Goal: Task Accomplishment & Management: Complete application form

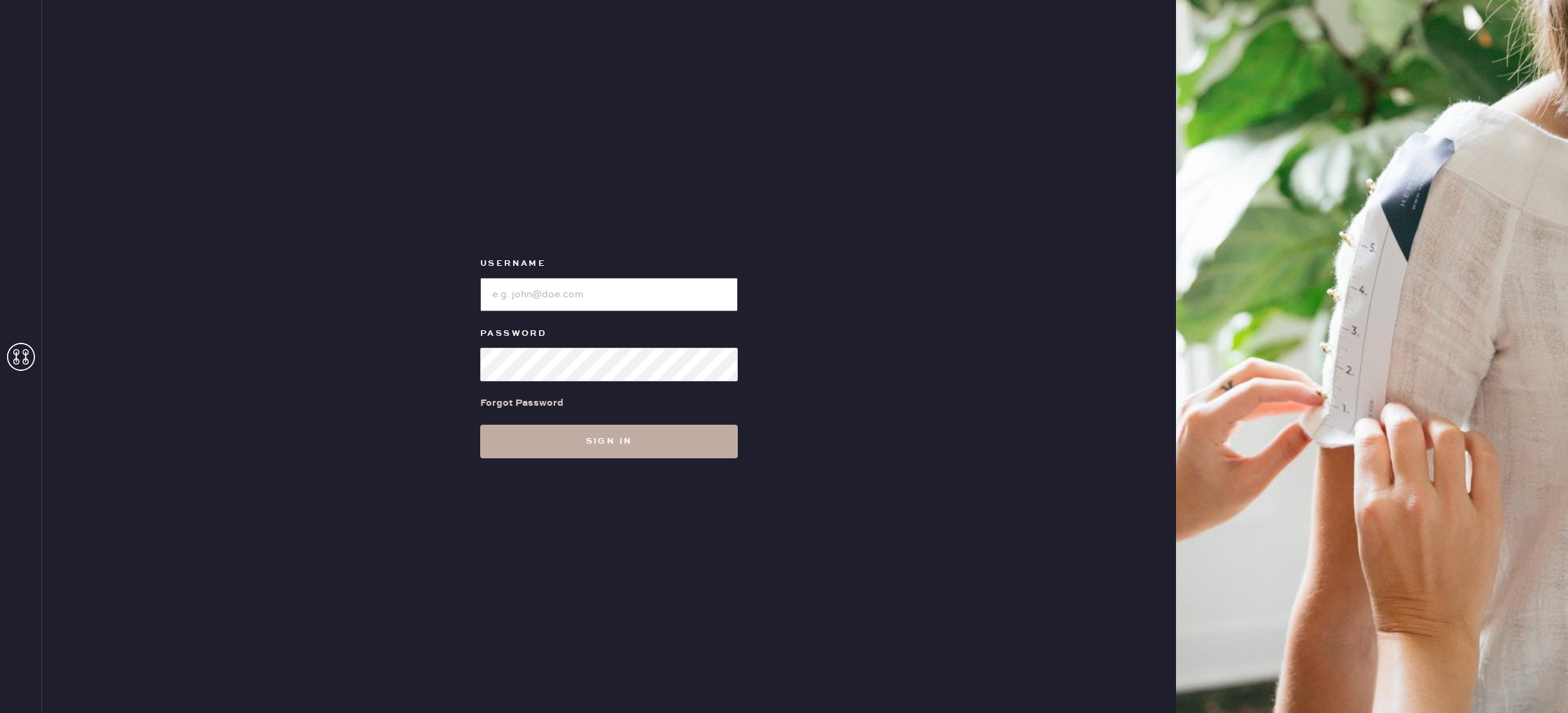
type input "reformationstudiocity"
click at [612, 428] on button "Sign in" at bounding box center [609, 441] width 257 height 33
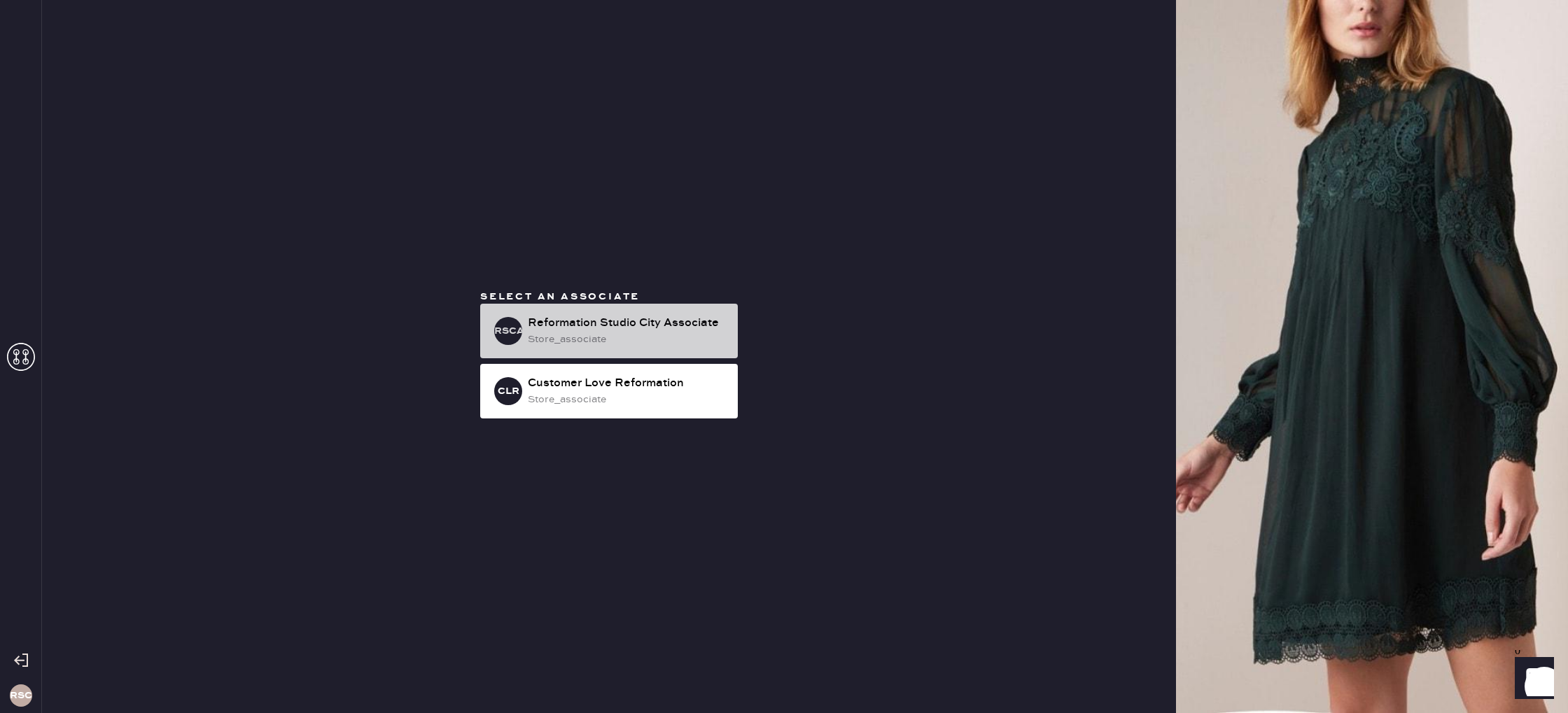
click at [670, 342] on div "store_associate" at bounding box center [627, 339] width 199 height 15
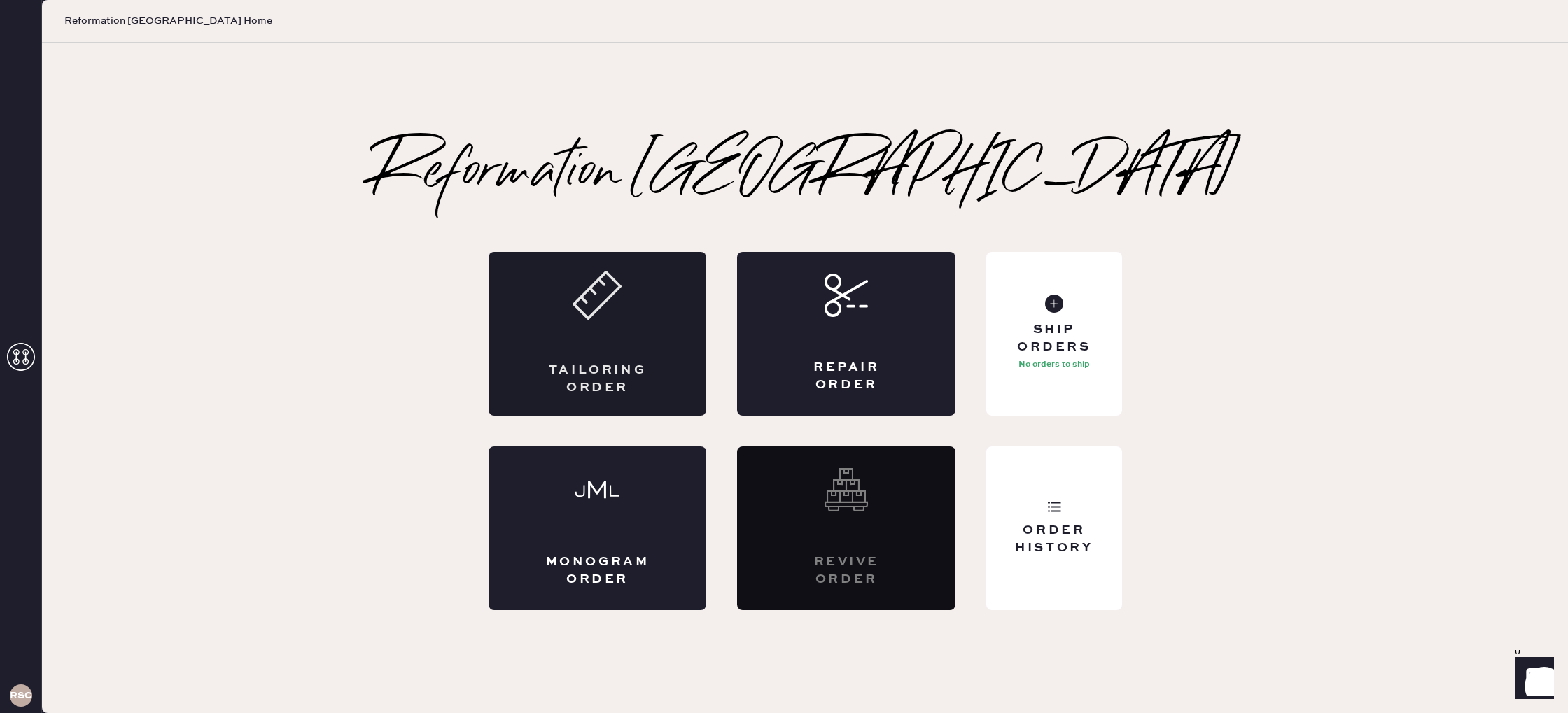
click at [665, 325] on div "Tailoring Order" at bounding box center [598, 334] width 218 height 164
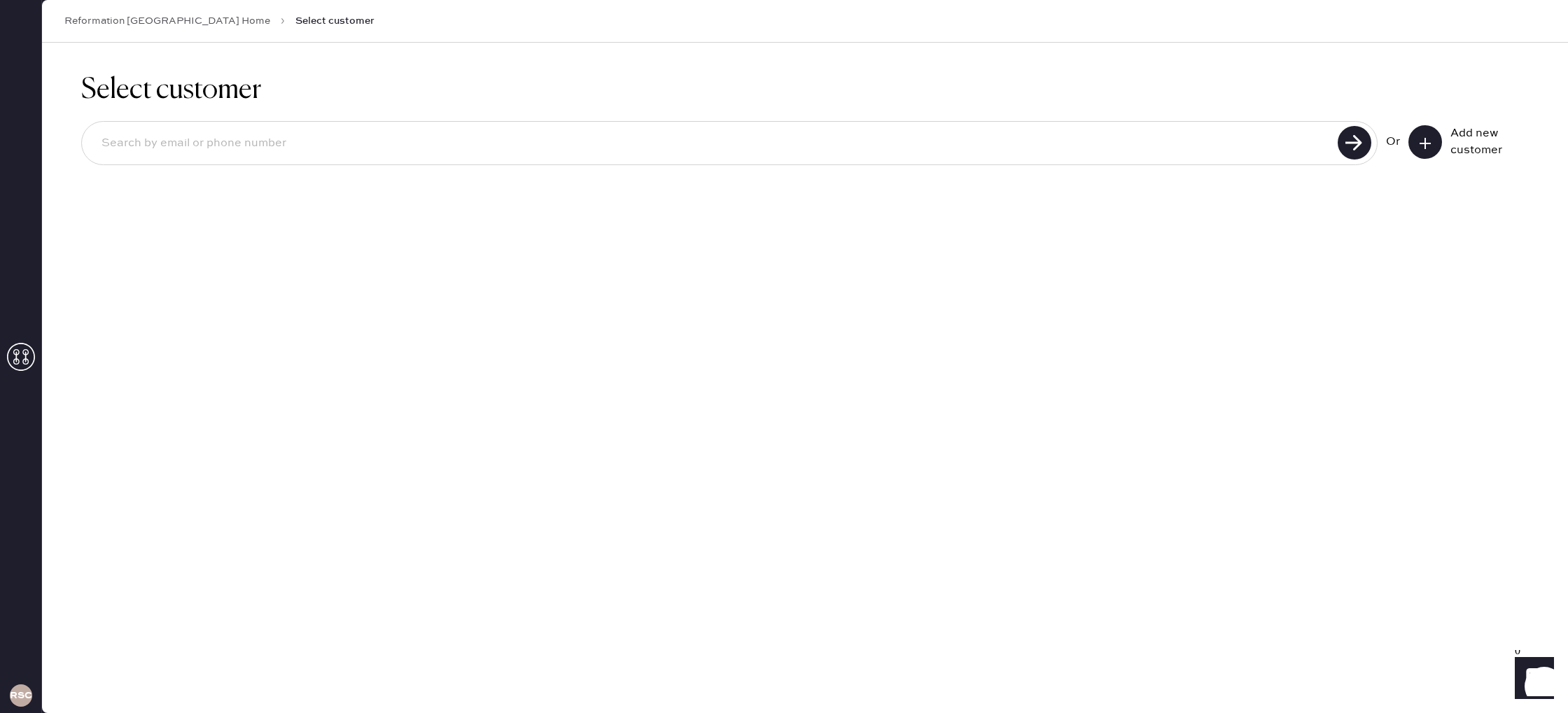
click at [1426, 147] on icon at bounding box center [1425, 143] width 14 height 14
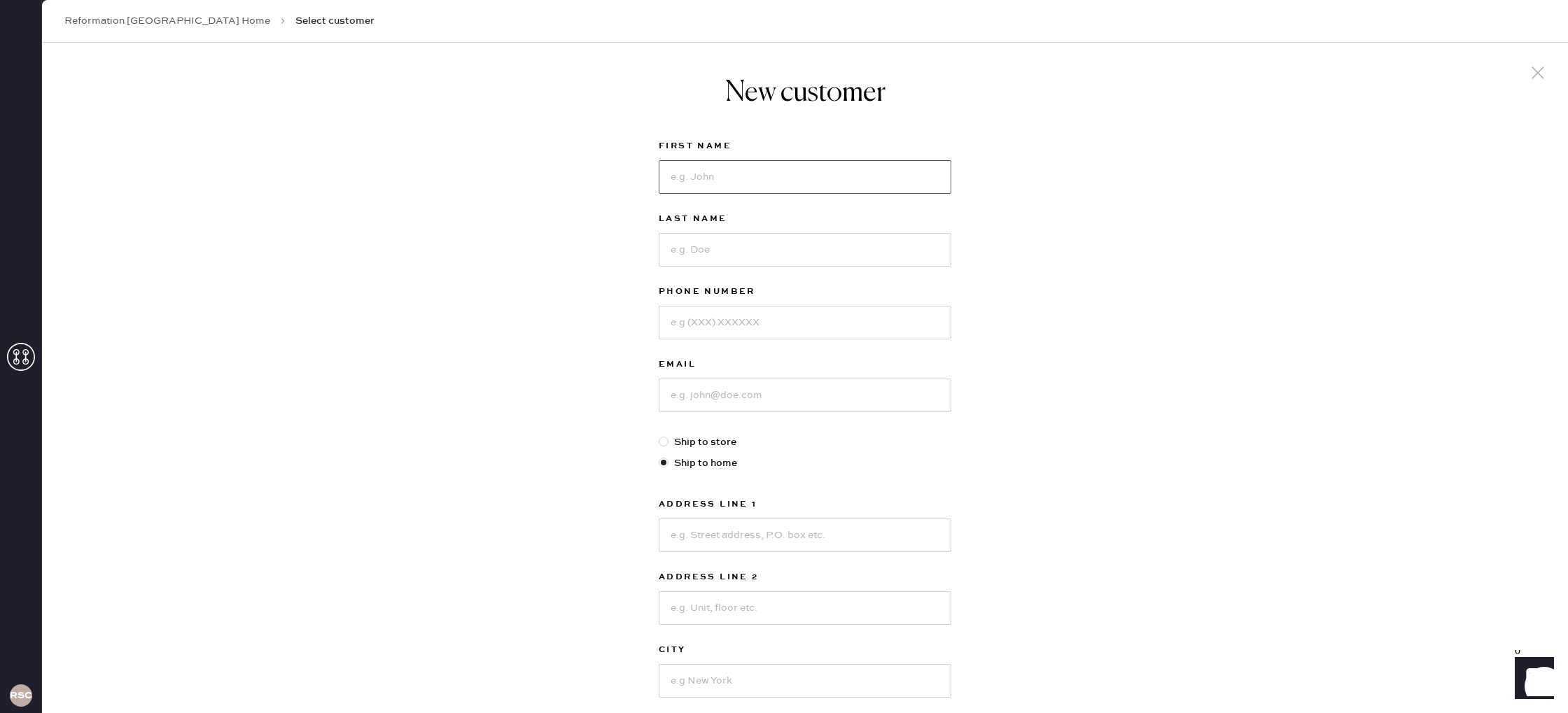
click at [759, 171] on input at bounding box center [805, 177] width 293 height 33
type input "[PERSON_NAME]"
type input "7024004331"
type input "[EMAIL_ADDRESS][DOMAIN_NAME]"
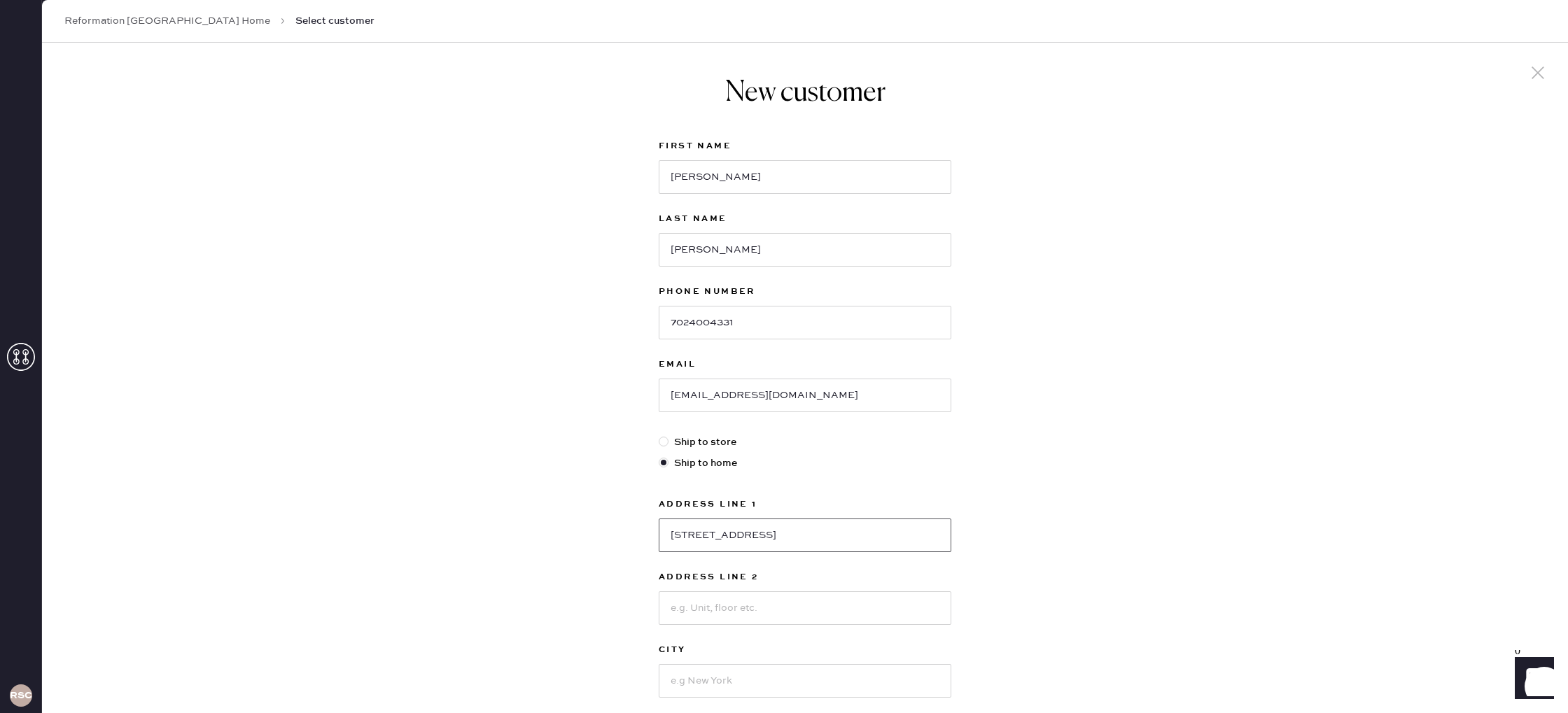
type input "[STREET_ADDRESS]"
type input "Suite 180"
type input "N [GEOGRAPHIC_DATA]"
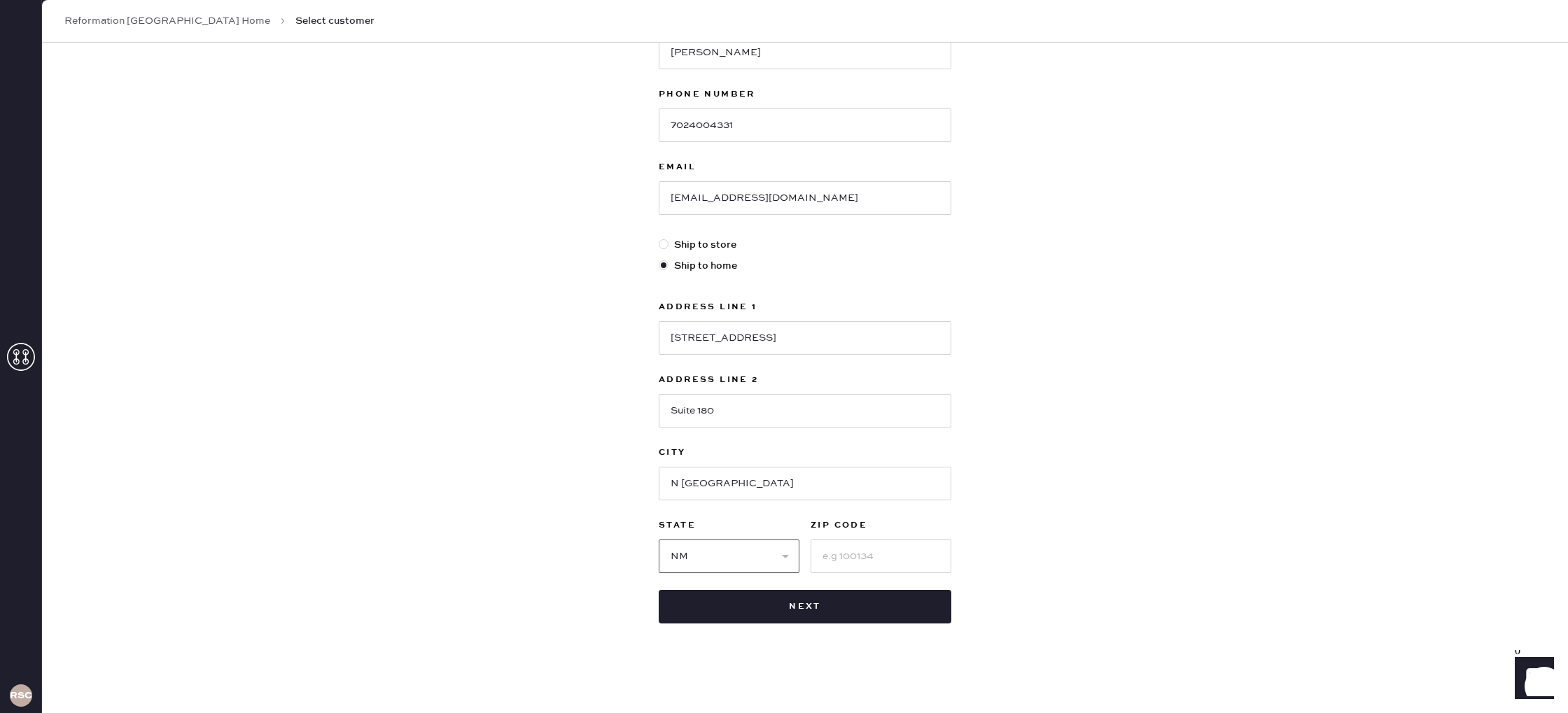
select select "NV"
type input "89030"
click at [807, 609] on button "Next" at bounding box center [805, 607] width 293 height 33
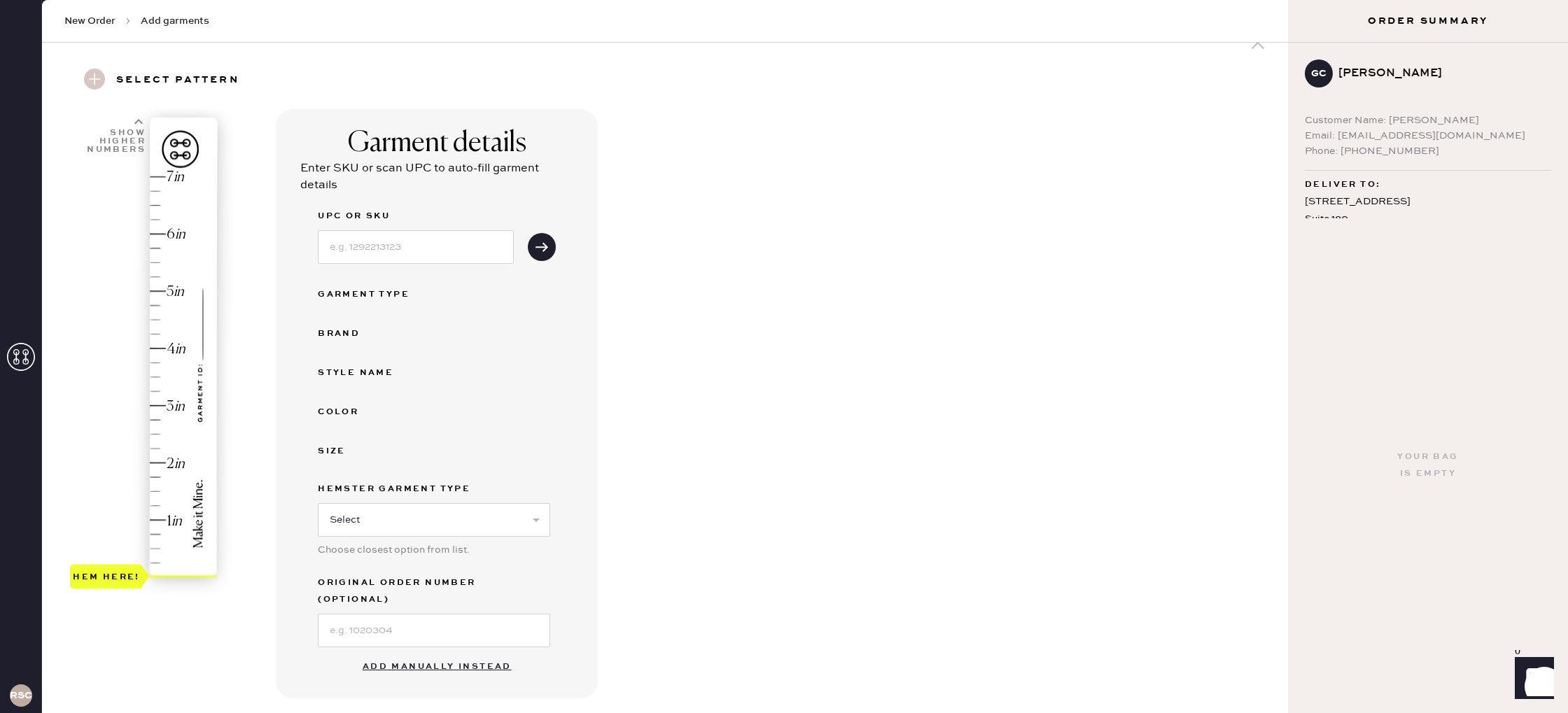
scroll to position [31, 0]
click at [439, 653] on button "Add manually instead" at bounding box center [437, 666] width 165 height 28
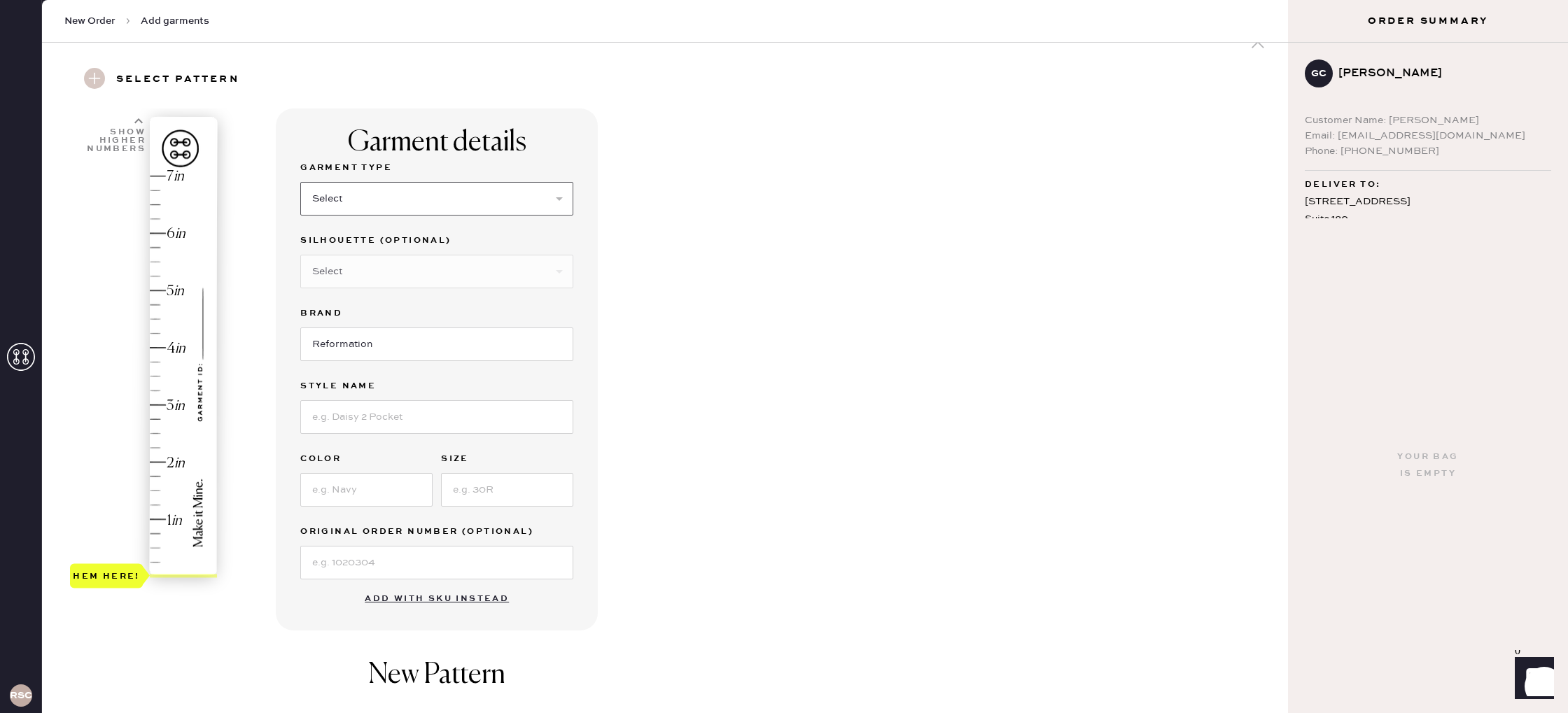
click at [378, 191] on select "Select Basic Skirt Jeans Leggings Pants Shorts Basic Sleeved Dress Basic Sleeve…" at bounding box center [436, 199] width 273 height 33
select select "2"
click at [300, 182] on select "Select Basic Skirt Jeans Leggings Pants Shorts Basic Sleeved Dress Basic Sleeve…" at bounding box center [436, 199] width 273 height 33
click at [375, 269] on select "Select Shorts Cropped Flare Boot Cut Straight Skinny Other" at bounding box center [436, 272] width 273 height 33
select select "5"
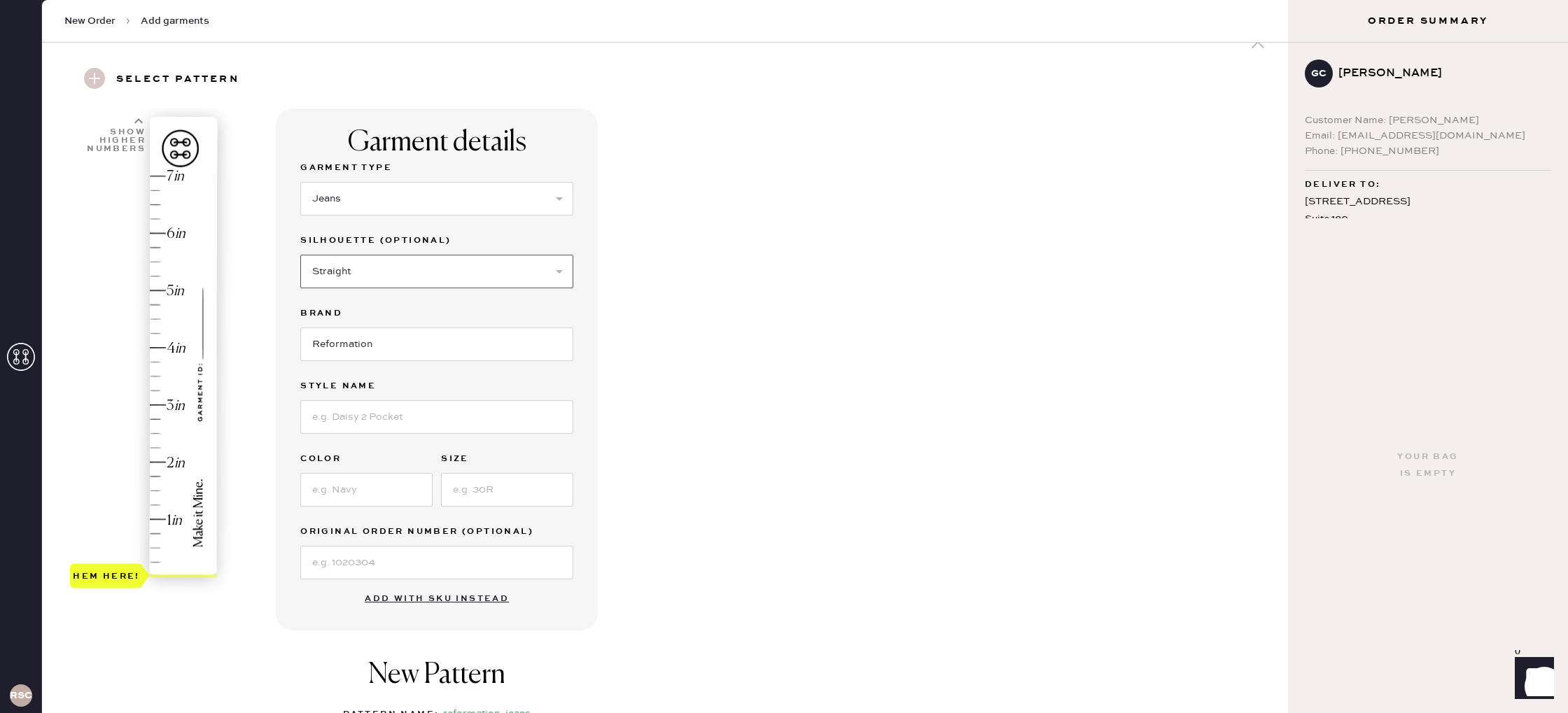
click at [300, 255] on select "Select Shorts Cropped Flare Boot Cut Straight Skinny Other" at bounding box center [436, 272] width 273 height 33
click at [389, 420] on input at bounding box center [436, 417] width 273 height 33
type input "Val Vented"
click at [361, 487] on input at bounding box center [366, 490] width 132 height 33
type input "Maggiore"
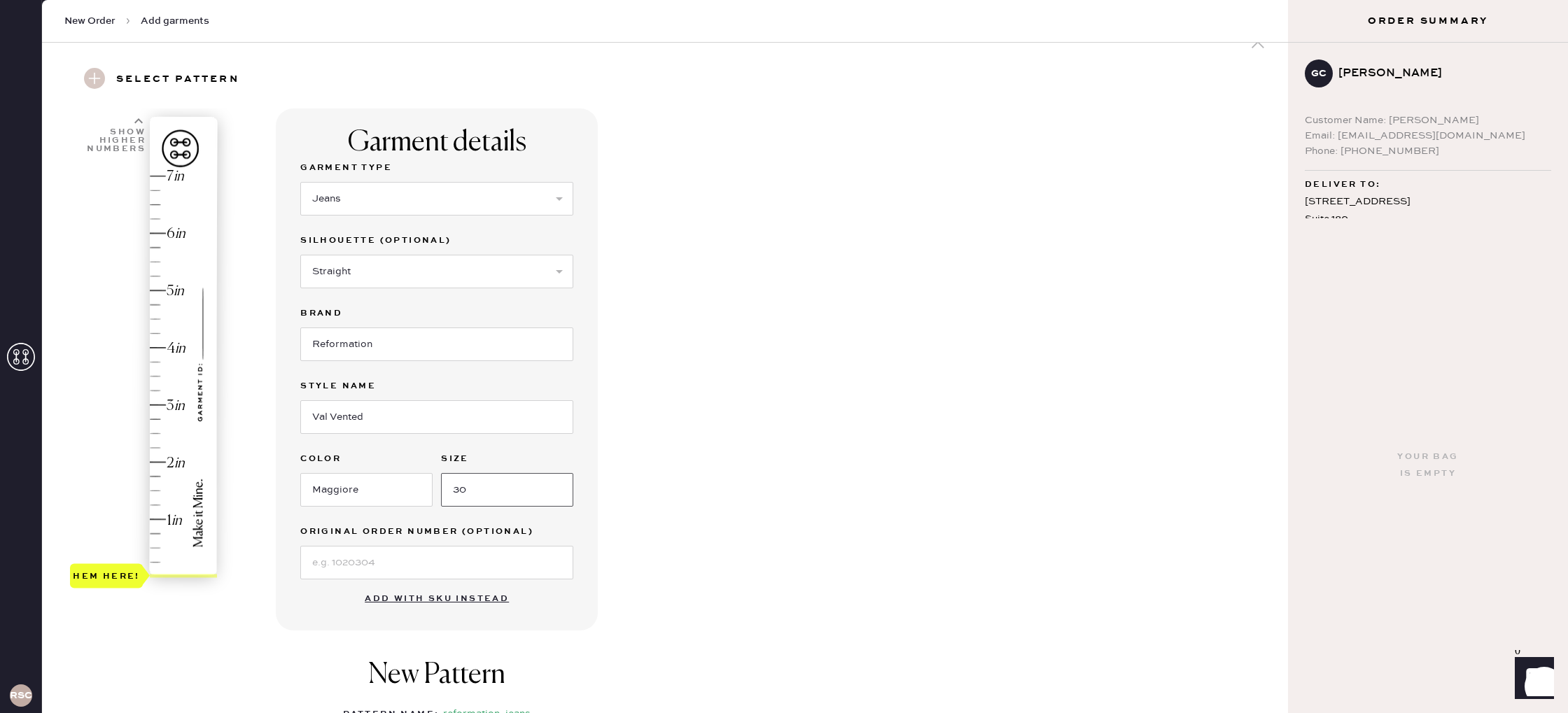
type input "30"
type input "2.25"
click at [157, 445] on div "Hem here!" at bounding box center [145, 377] width 149 height 413
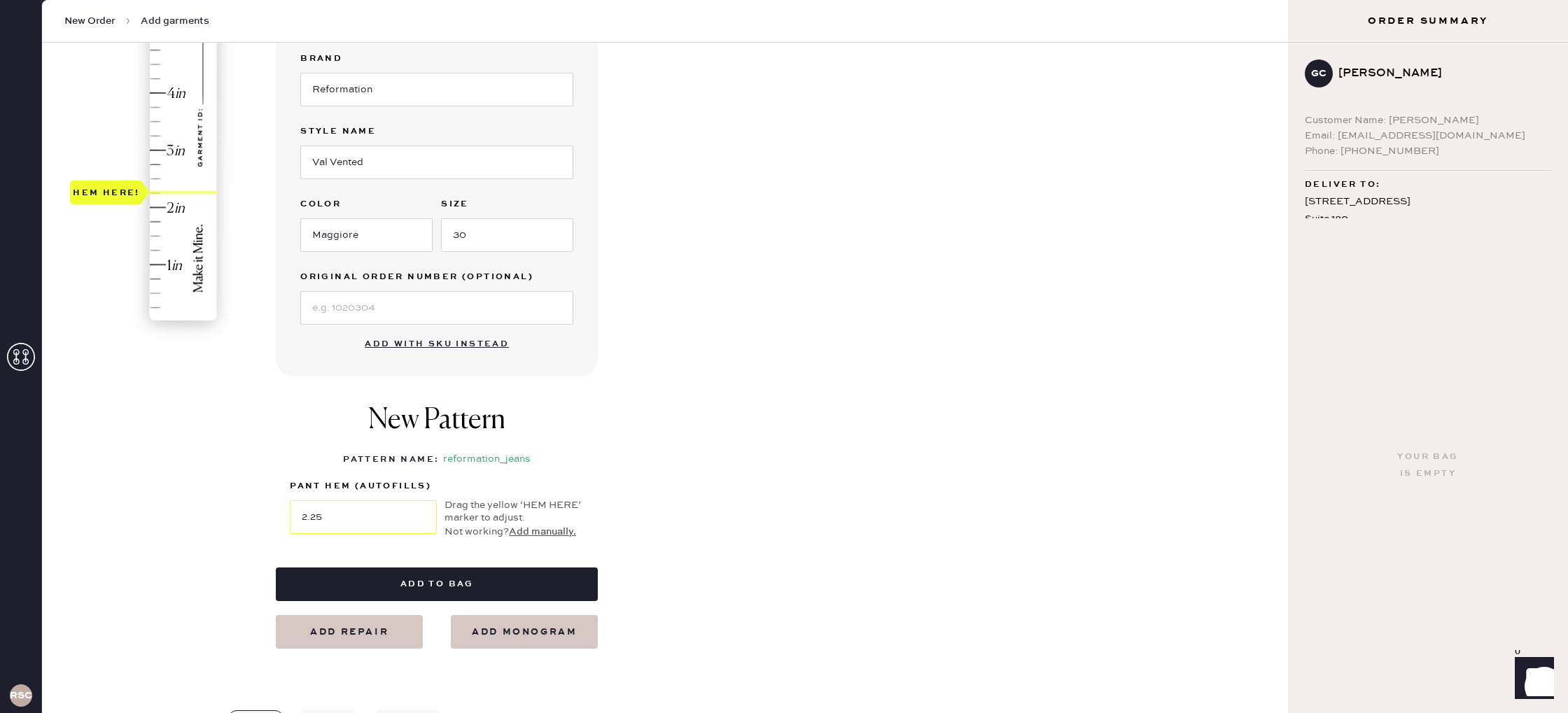
scroll to position [291, 0]
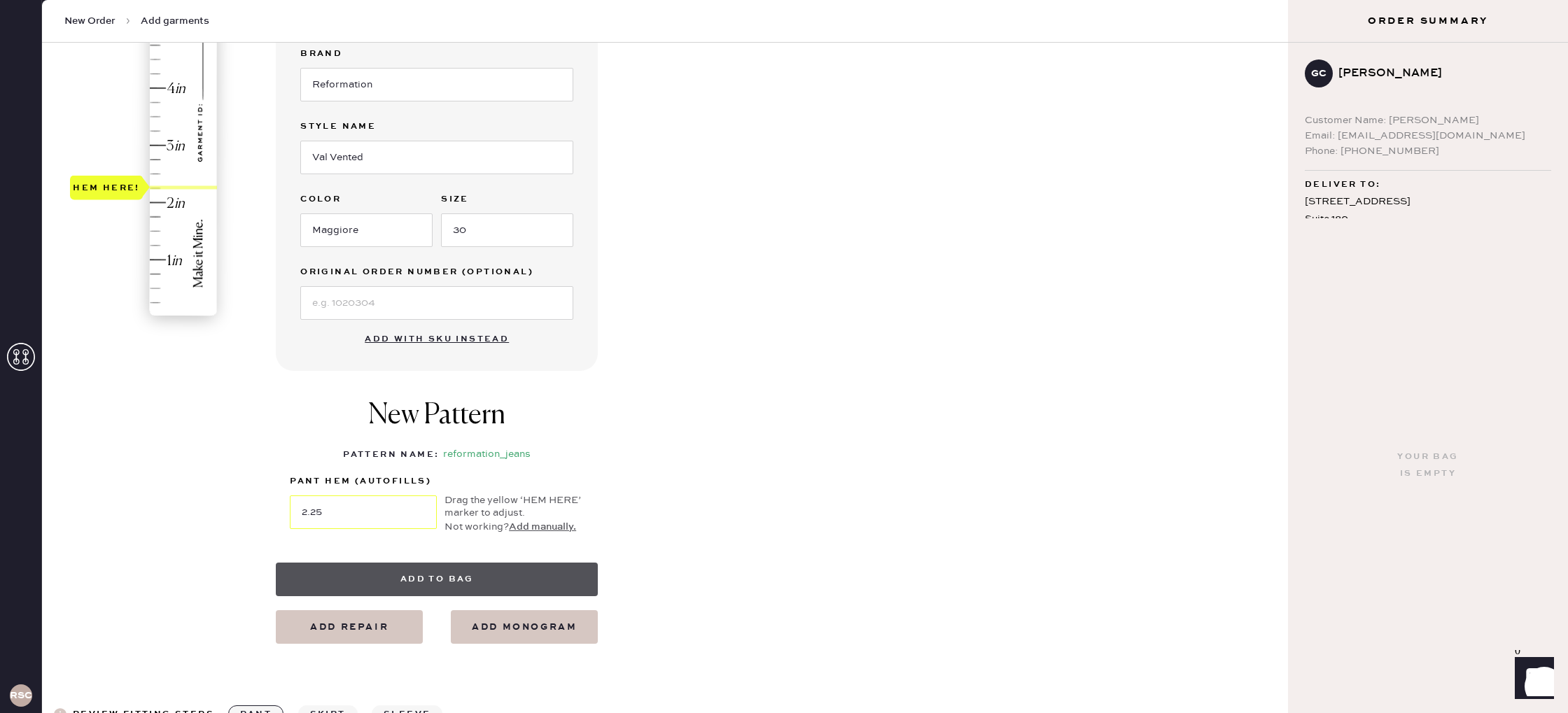
click at [449, 578] on button "Add to bag" at bounding box center [436, 579] width 322 height 33
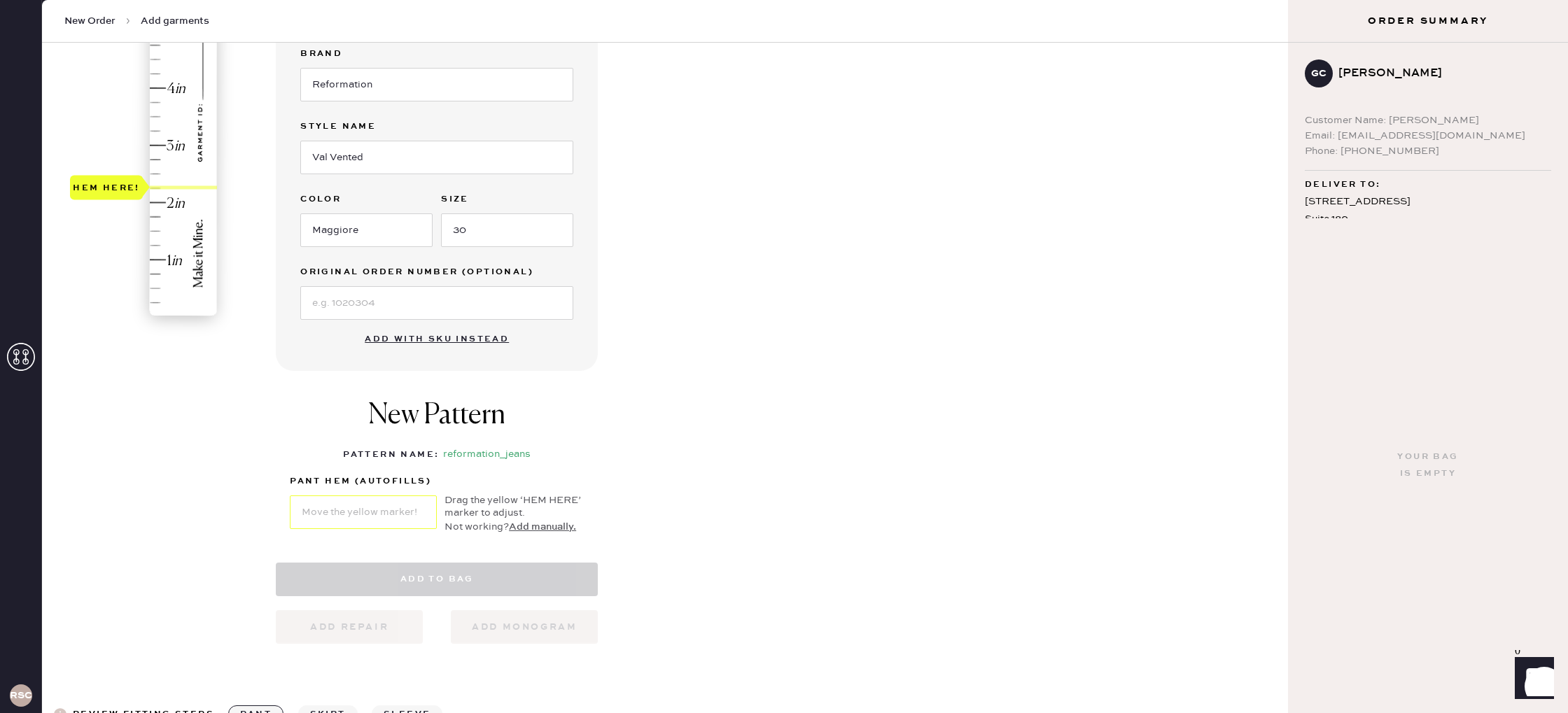
select select "2"
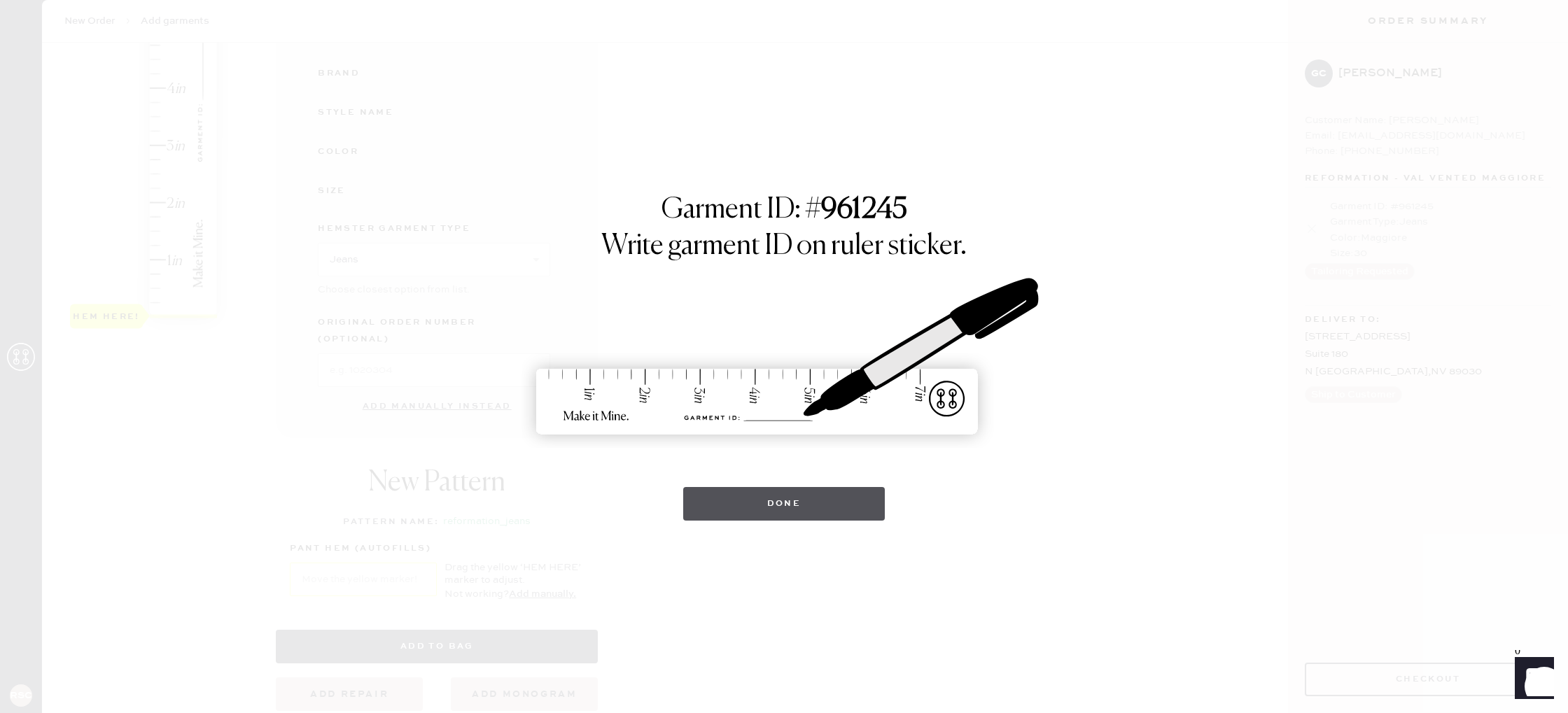
click at [782, 507] on button "Done" at bounding box center [784, 504] width 202 height 33
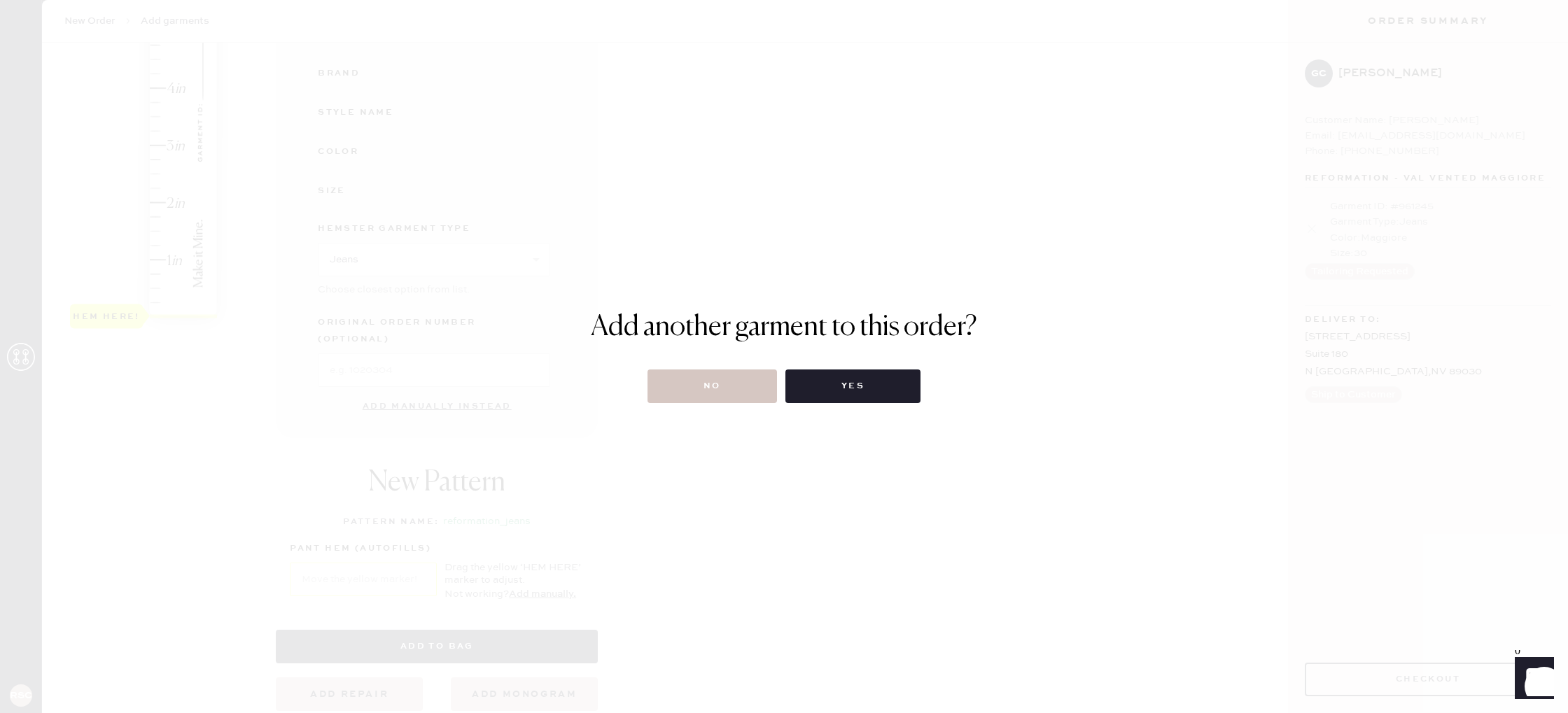
click at [738, 383] on button "No" at bounding box center [712, 386] width 130 height 33
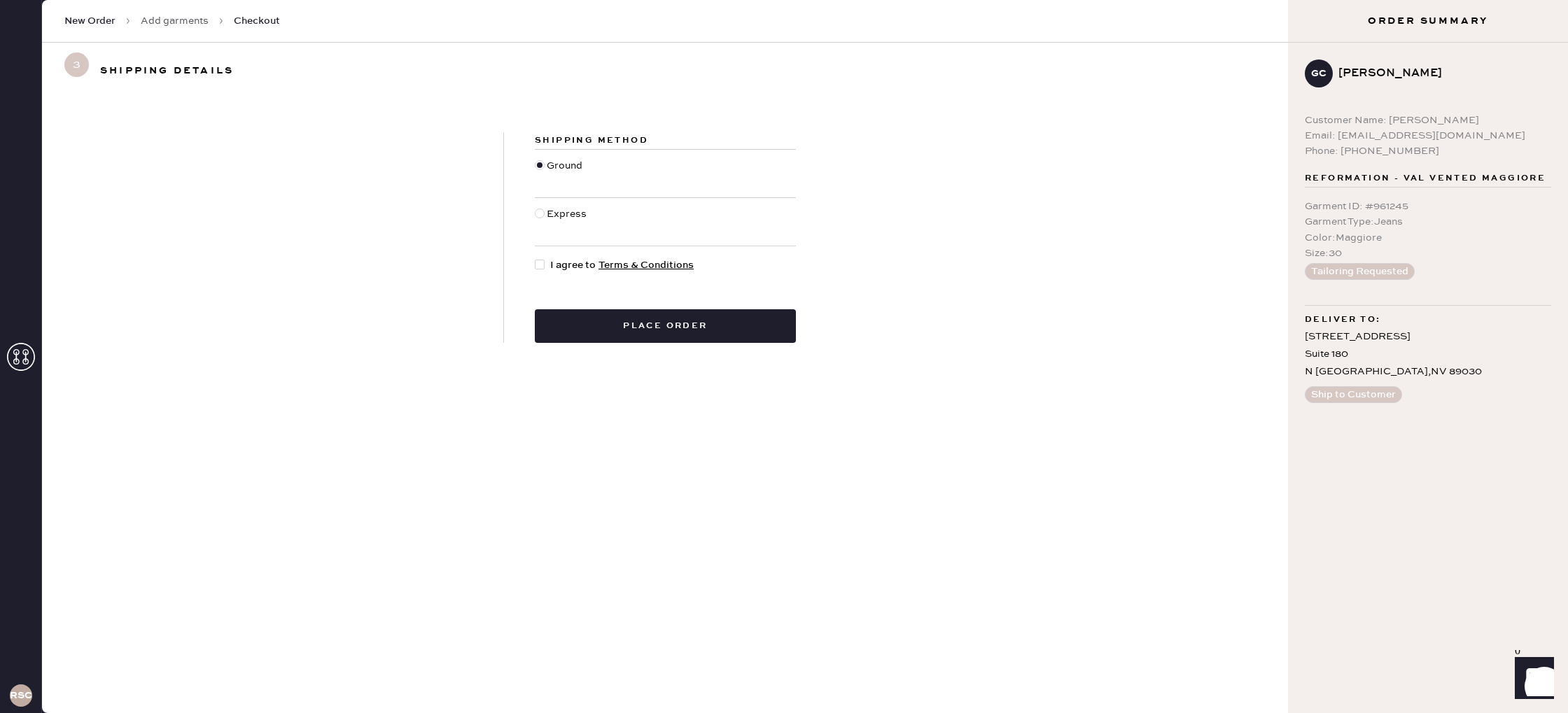
drag, startPoint x: 543, startPoint y: 267, endPoint x: 557, endPoint y: 290, distance: 26.9
click at [543, 267] on div at bounding box center [540, 265] width 10 height 10
click at [536, 258] on input "I agree to Terms & Conditions" at bounding box center [535, 257] width 1 height 1
checkbox input "true"
click at [634, 323] on button "Place order" at bounding box center [665, 326] width 261 height 33
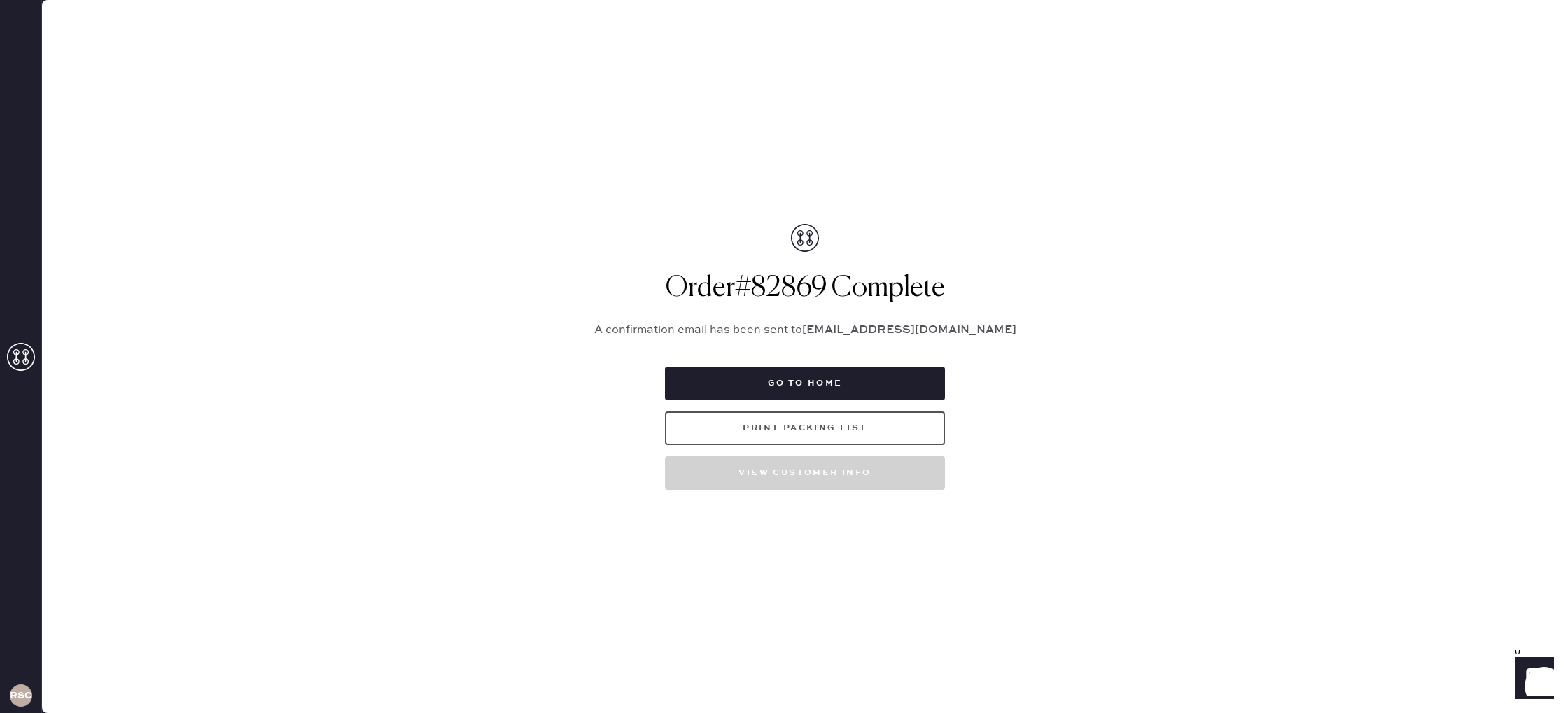
click at [826, 430] on button "Print Packing List" at bounding box center [805, 428] width 280 height 33
click at [14, 364] on icon at bounding box center [20, 356] width 28 height 28
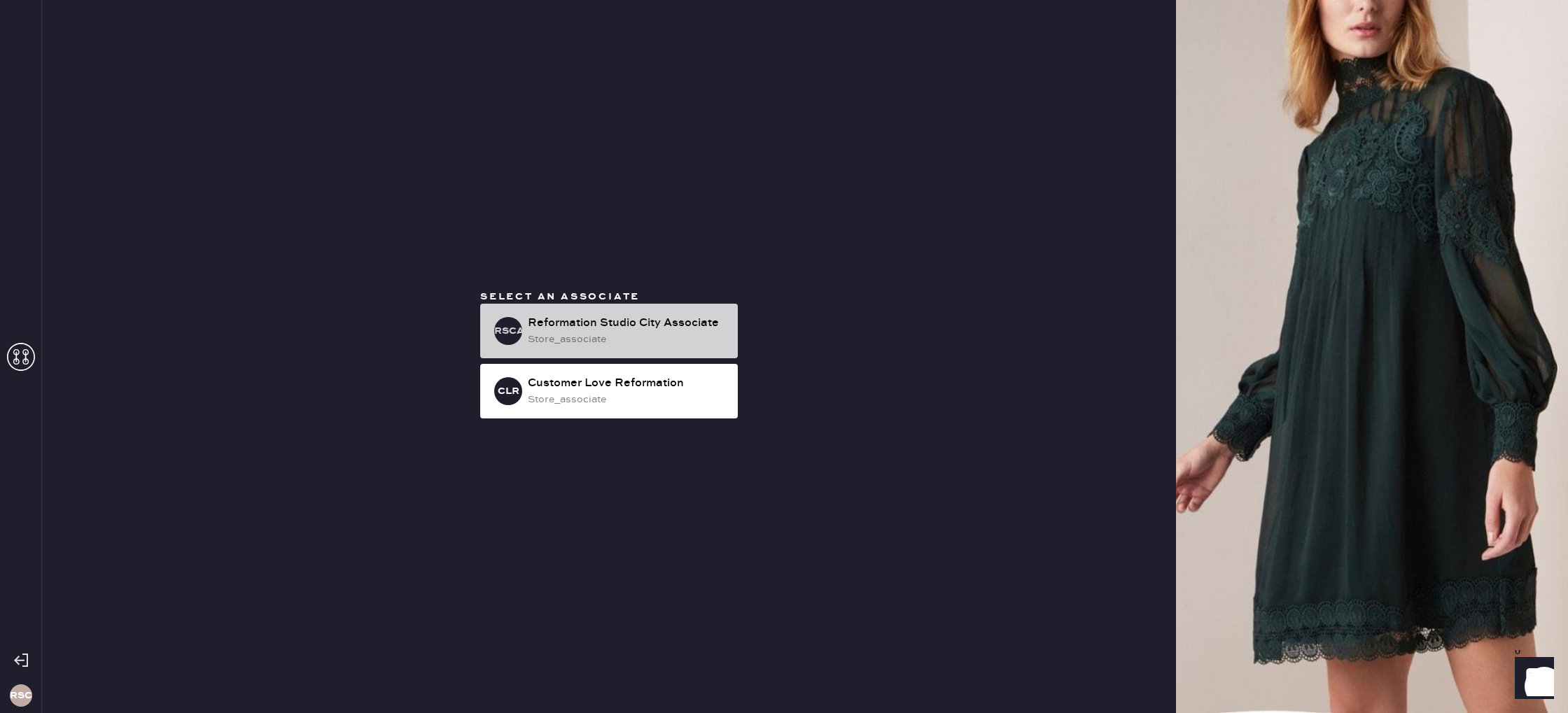
click at [601, 336] on div "store_associate" at bounding box center [627, 339] width 199 height 15
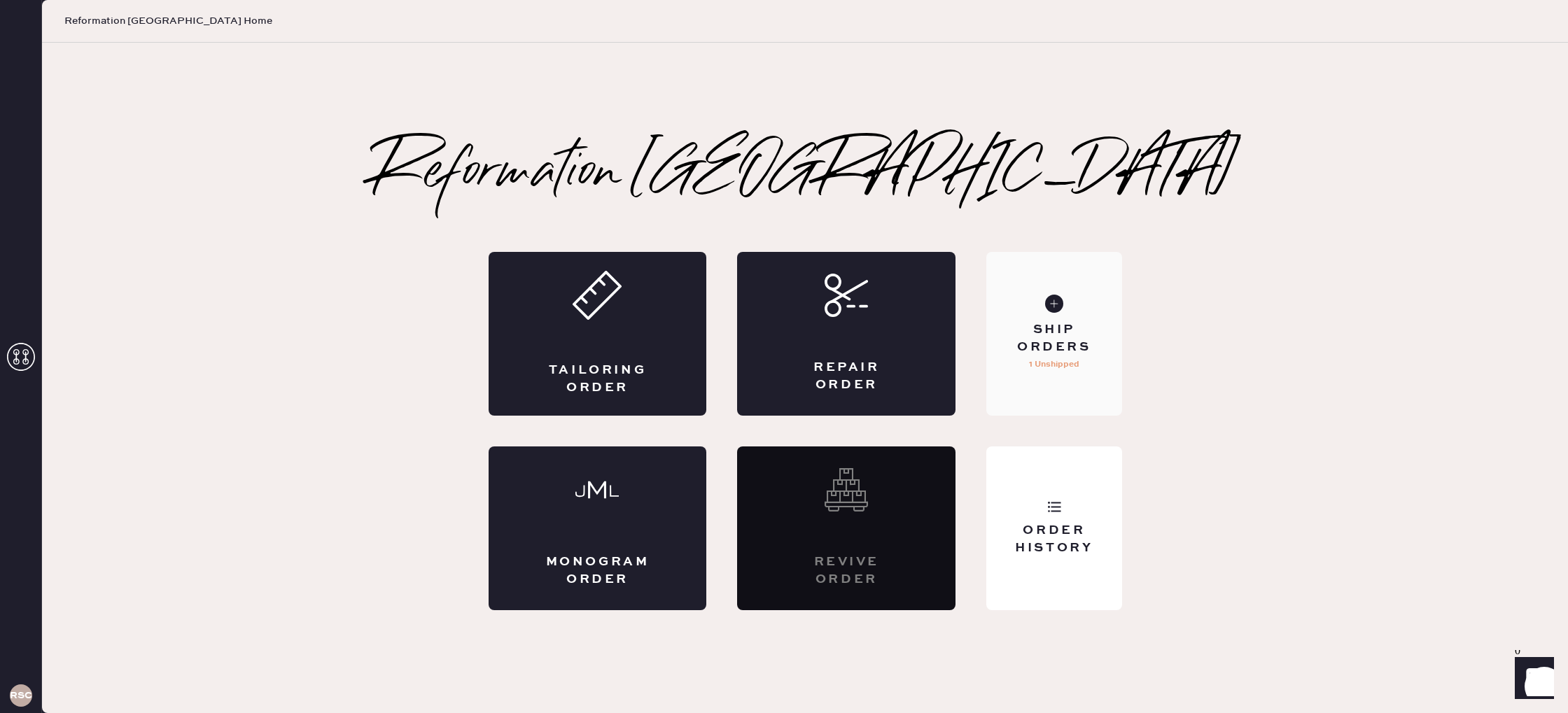
click at [1087, 339] on div "Ship Orders" at bounding box center [1053, 339] width 113 height 35
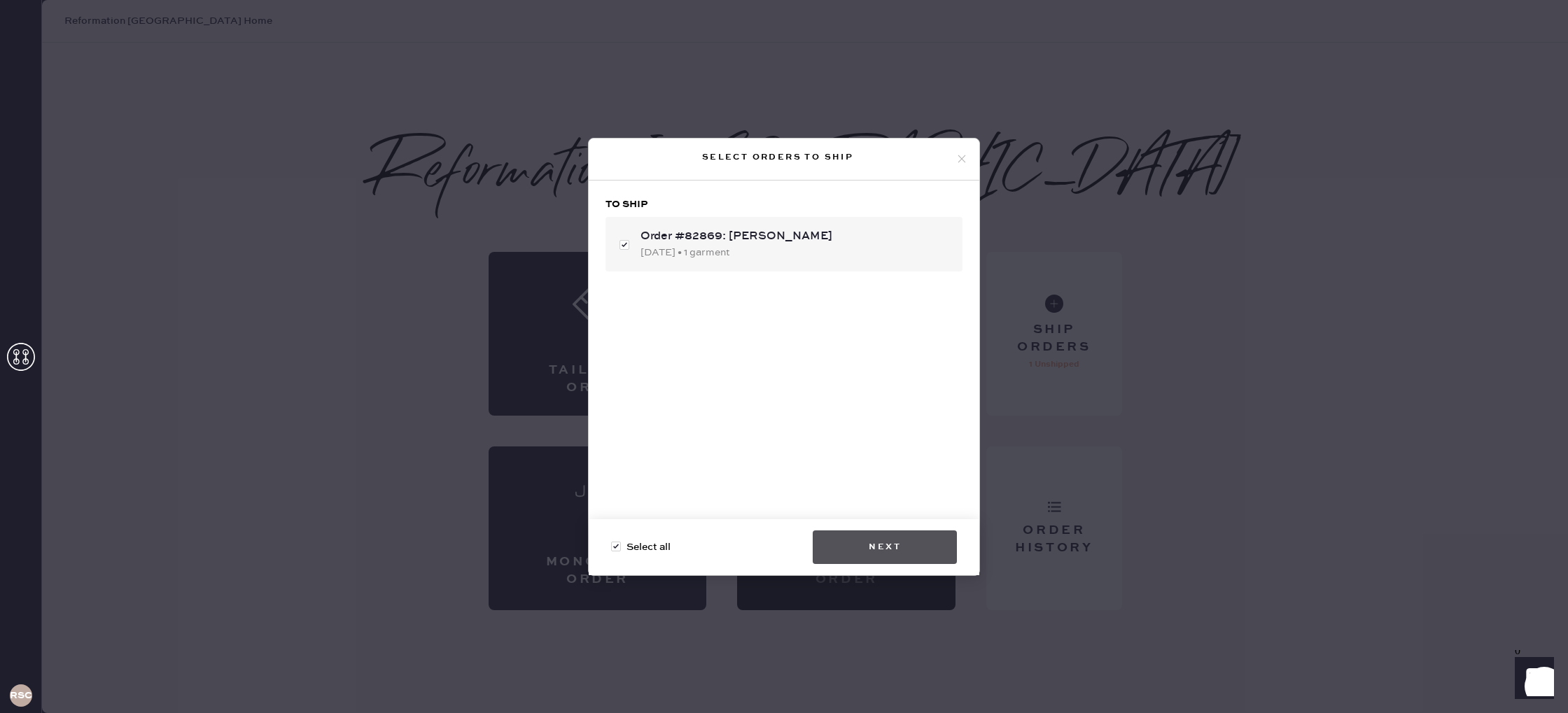
click at [909, 539] on button "Next" at bounding box center [884, 547] width 145 height 33
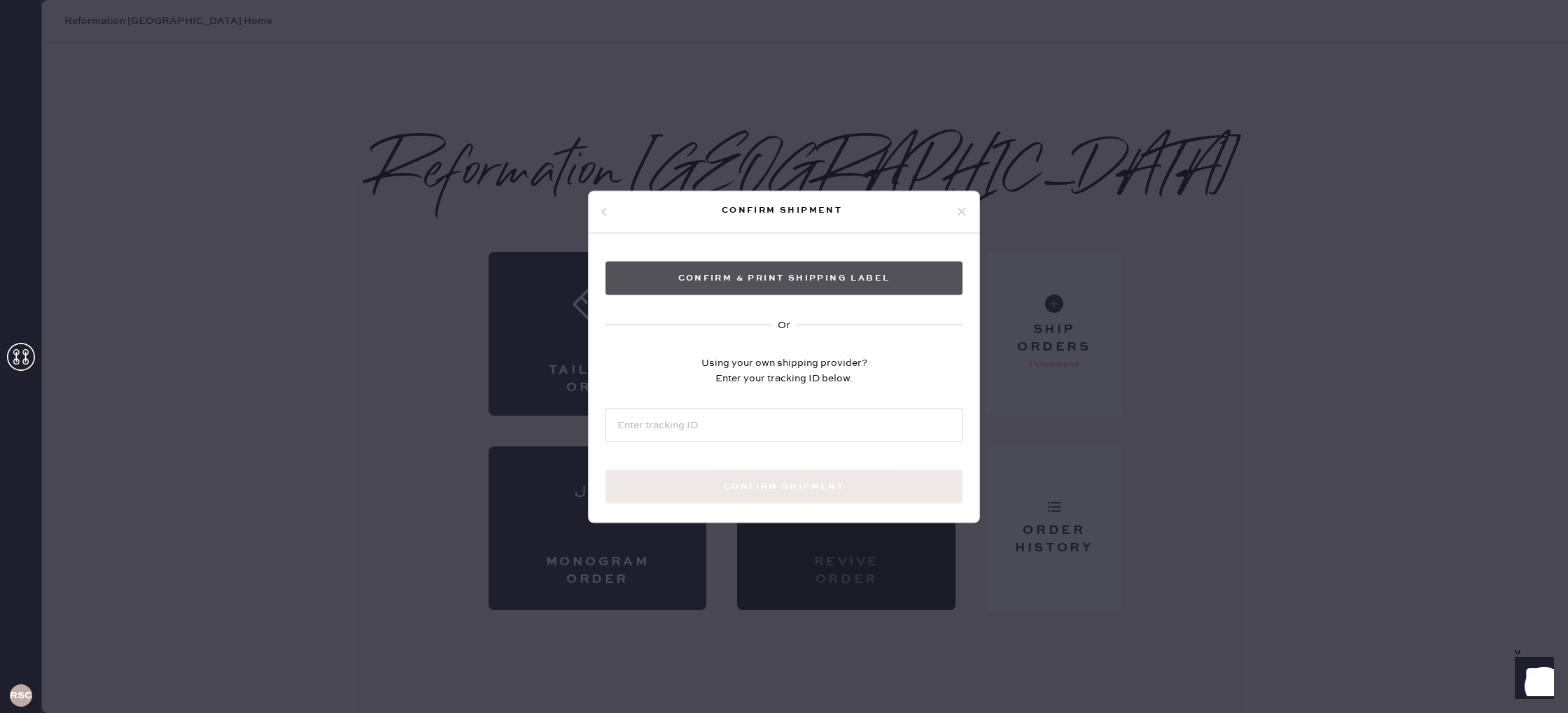
click at [824, 274] on button "Confirm & Print shipping label" at bounding box center [783, 278] width 357 height 33
